Goal: Information Seeking & Learning: Learn about a topic

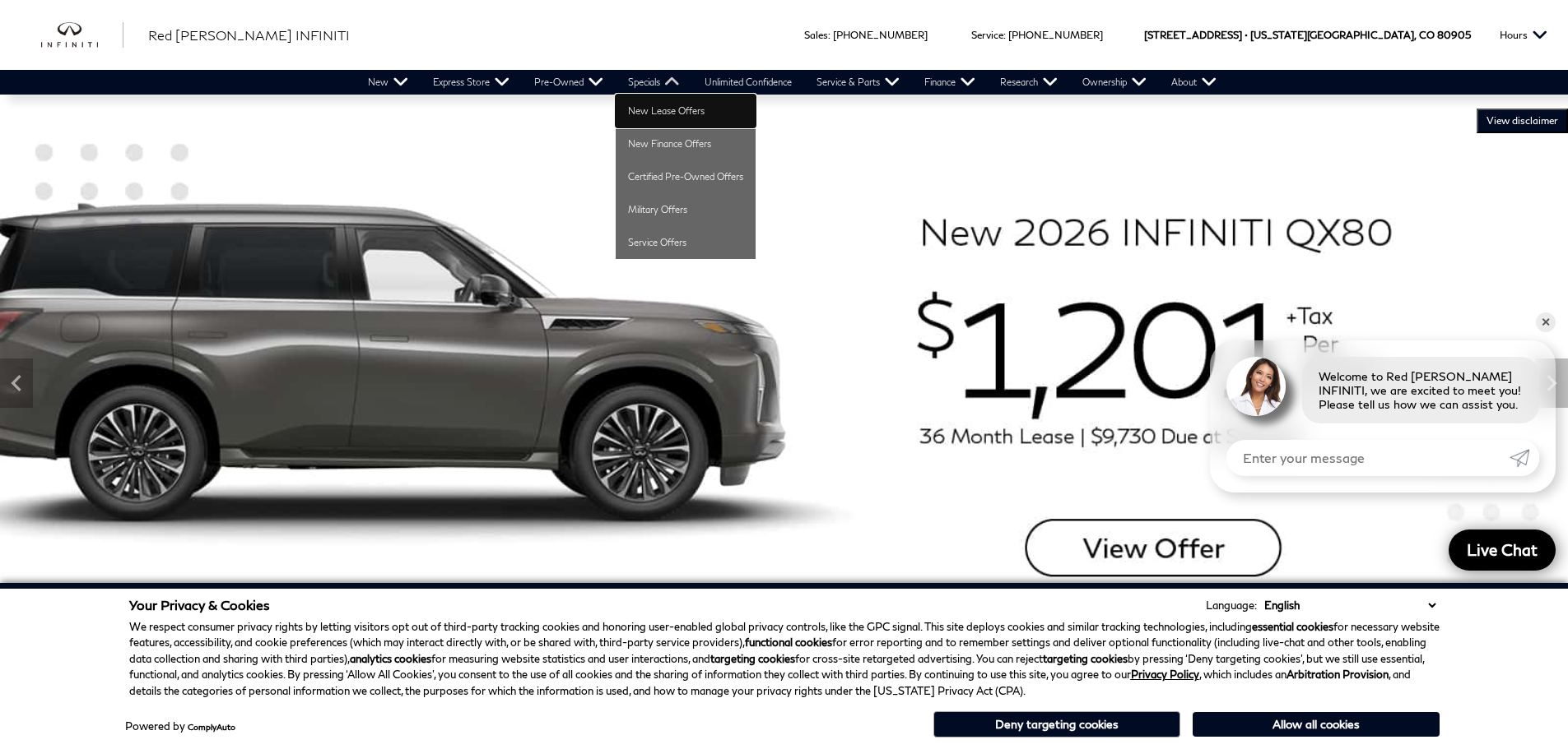
click at [664, 107] on link "New Lease Offers" at bounding box center [686, 111] width 140 height 33
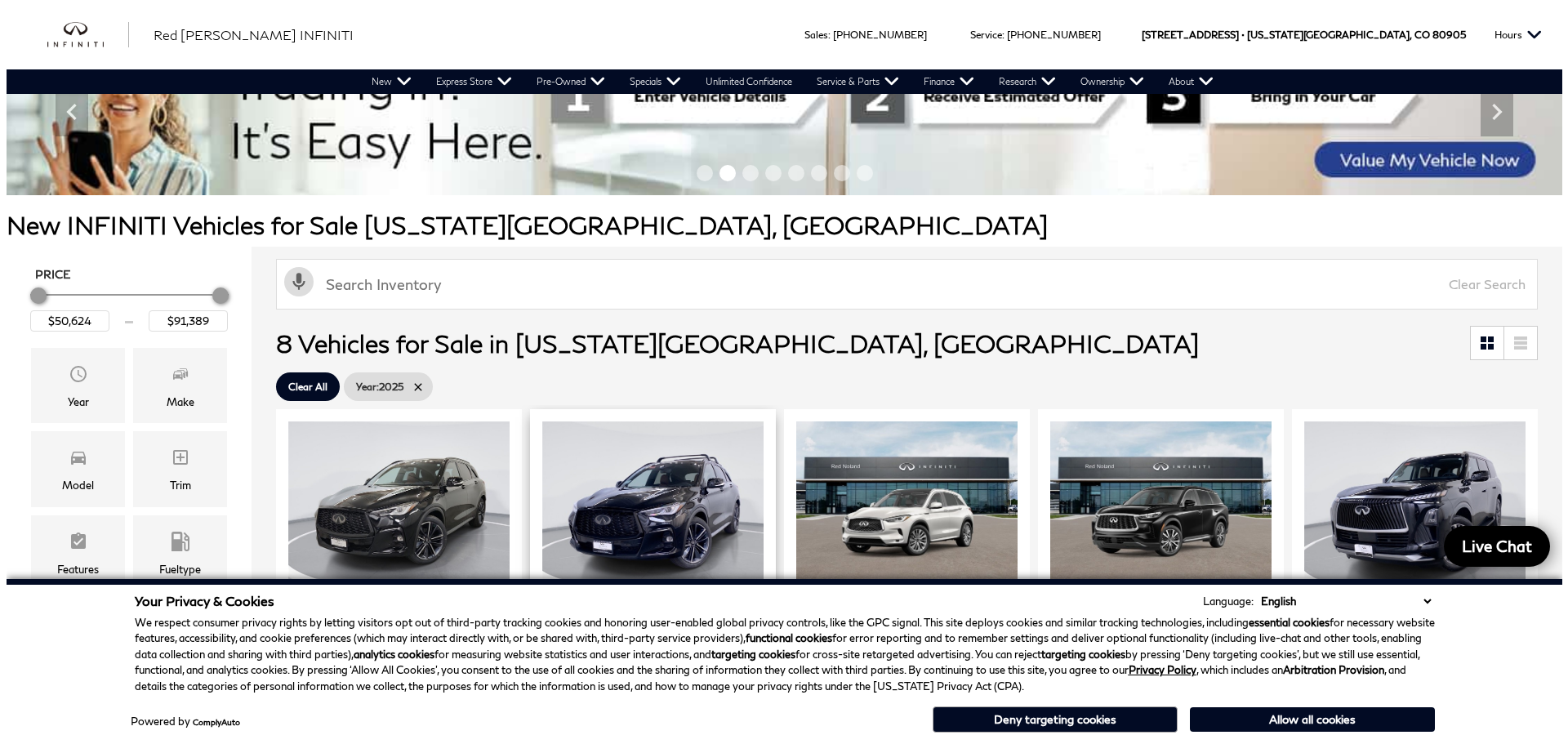
scroll to position [163, 0]
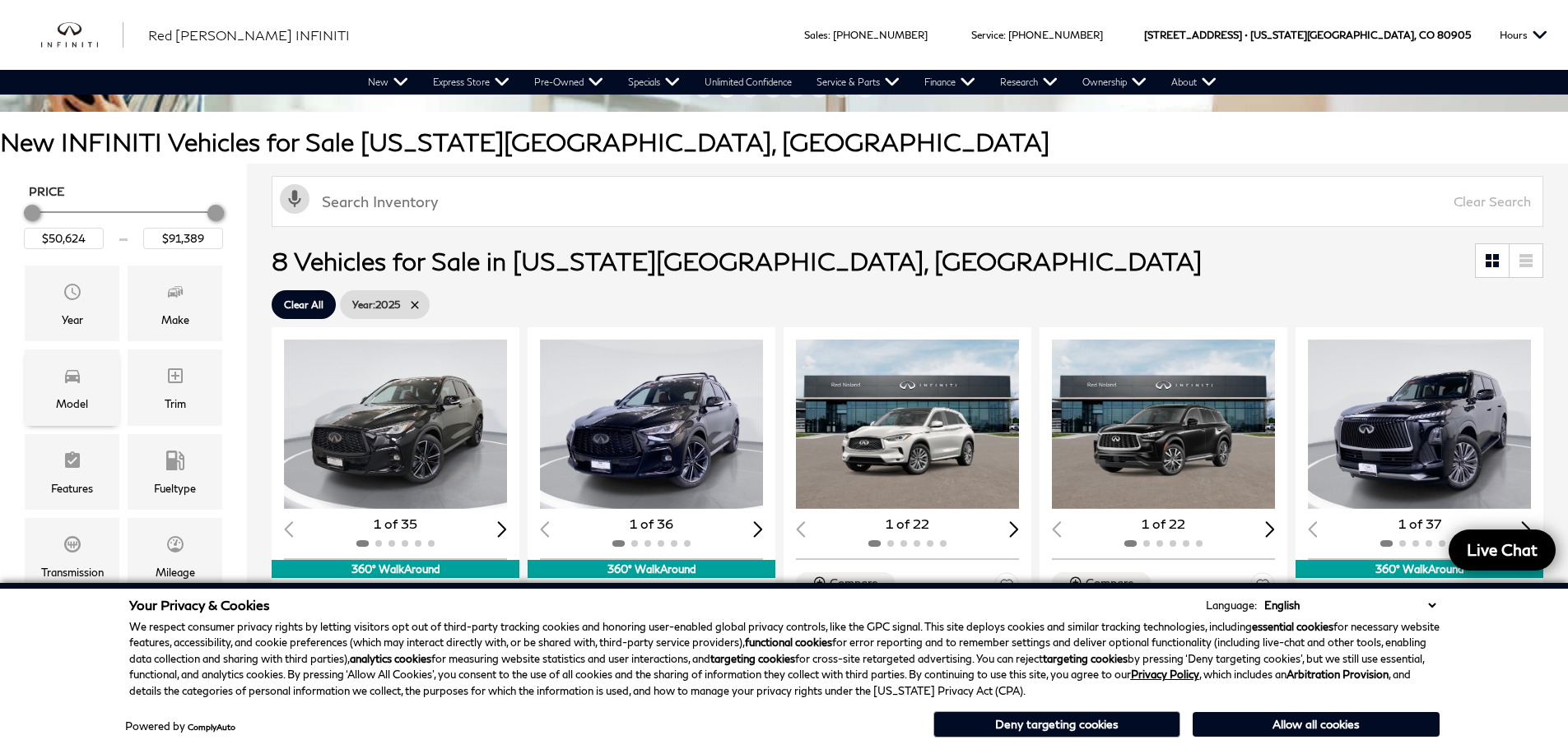
click at [85, 382] on div "Model" at bounding box center [72, 388] width 95 height 75
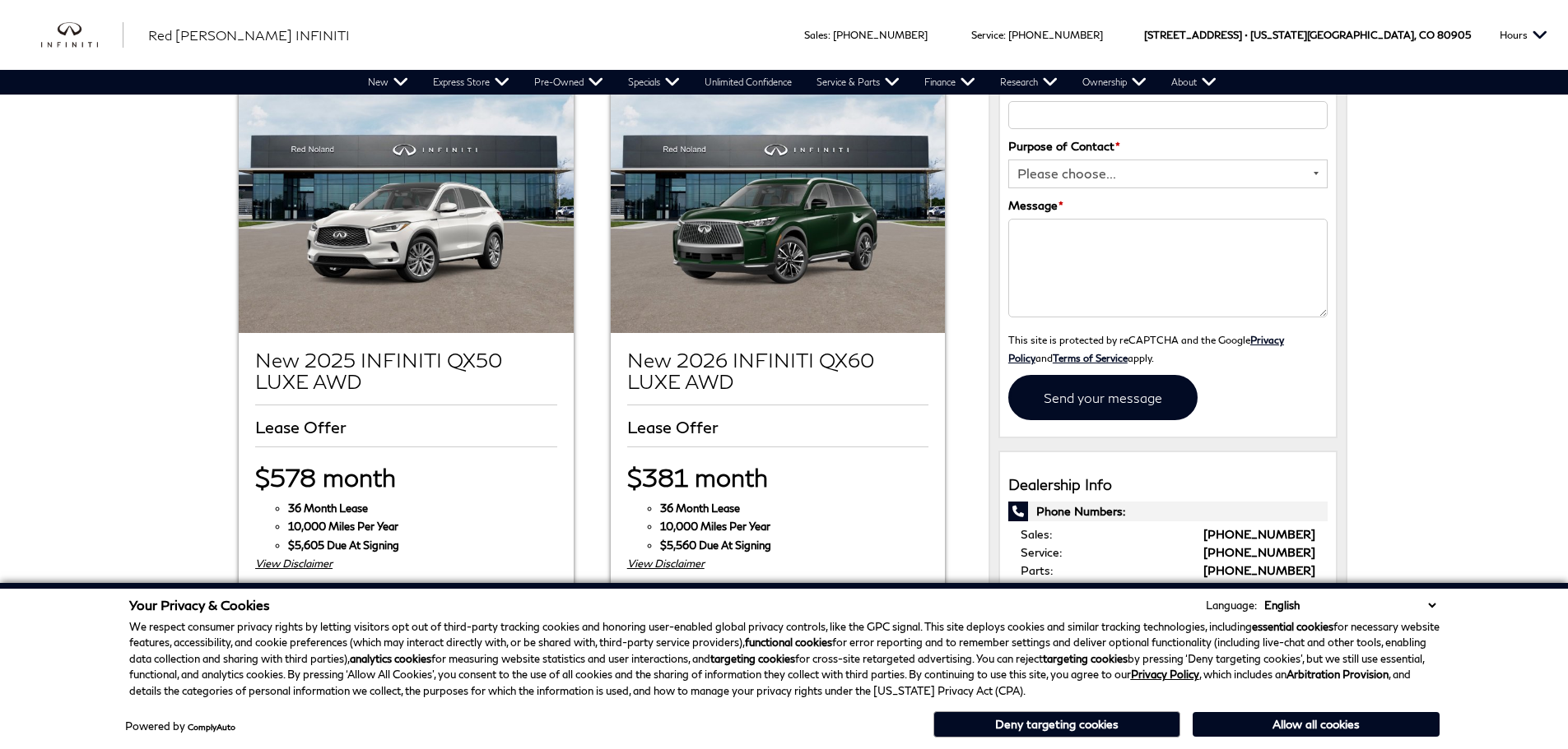
scroll to position [247, 0]
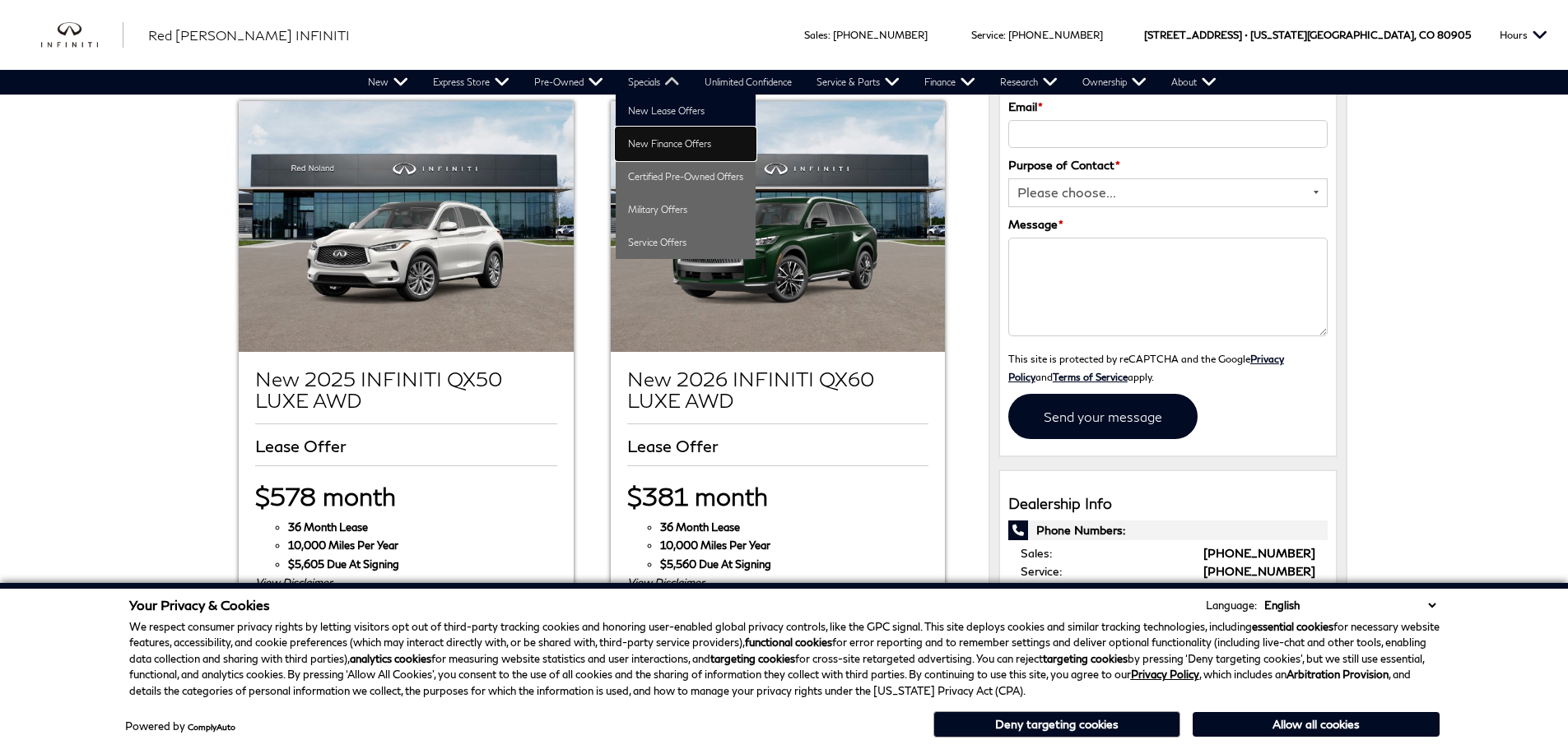
click at [664, 132] on link "New Finance Offers" at bounding box center [686, 144] width 140 height 33
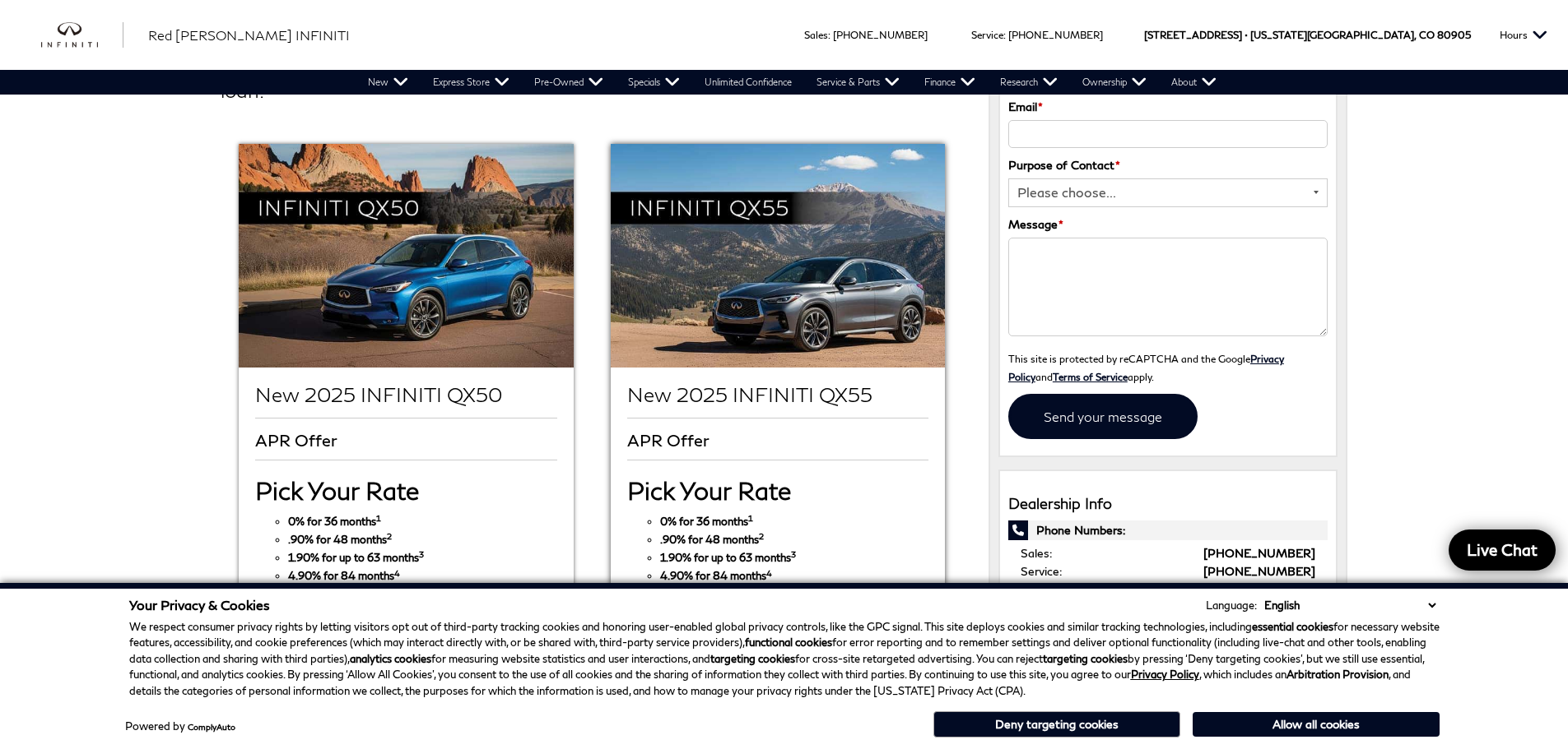
scroll to position [329, 0]
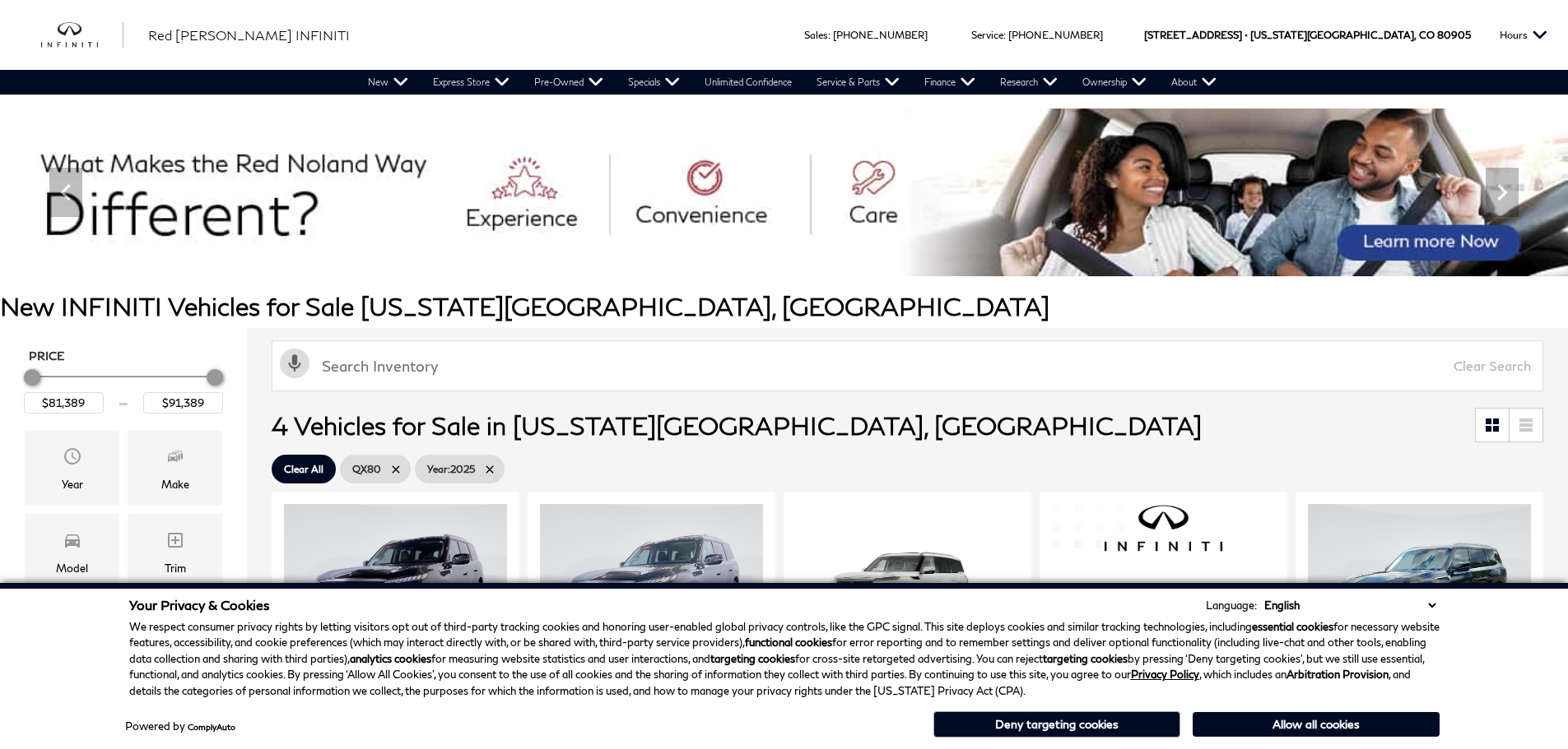
scroll to position [82, 0]
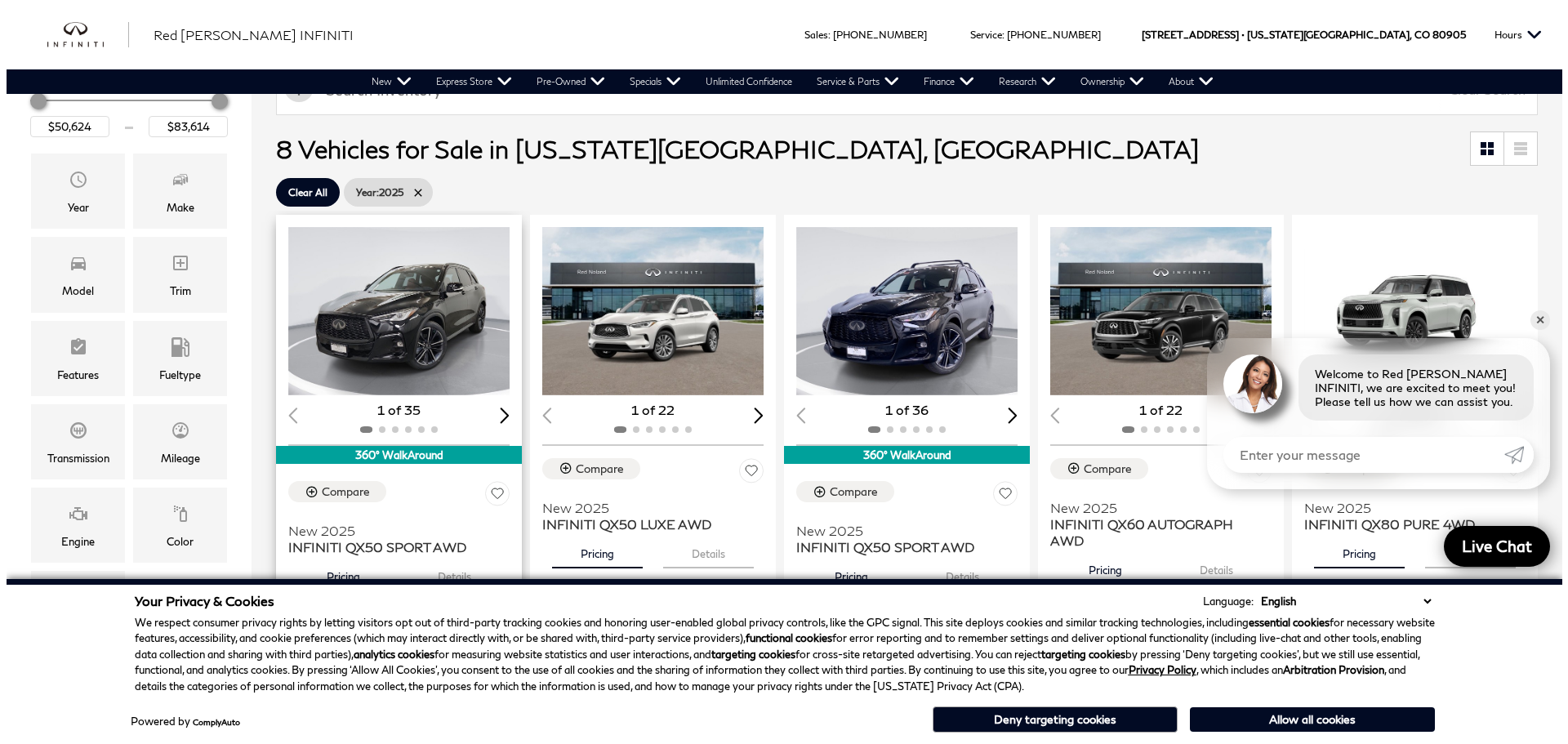
scroll to position [245, 0]
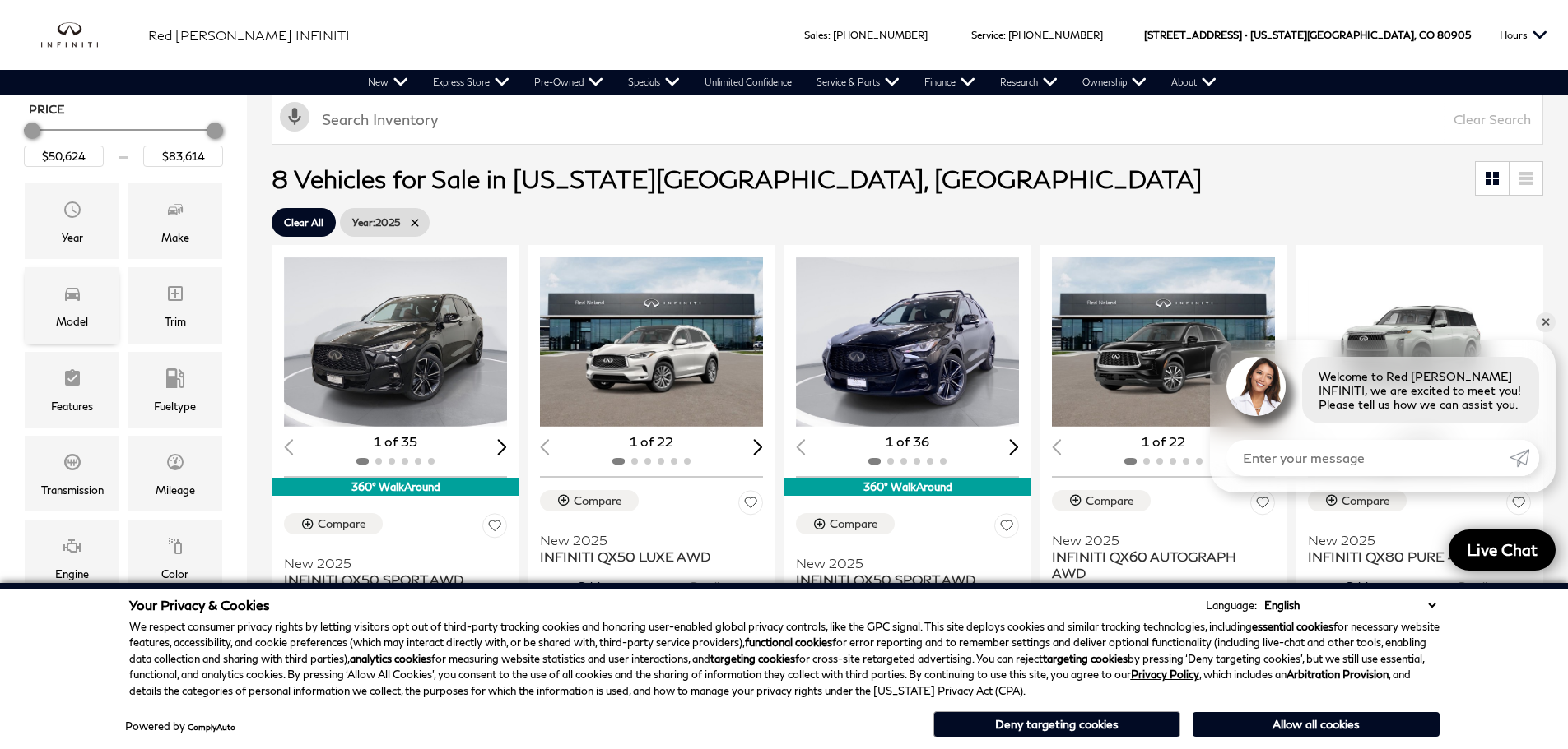
click at [84, 311] on div "Model" at bounding box center [72, 305] width 95 height 75
